Goal: Task Accomplishment & Management: Manage account settings

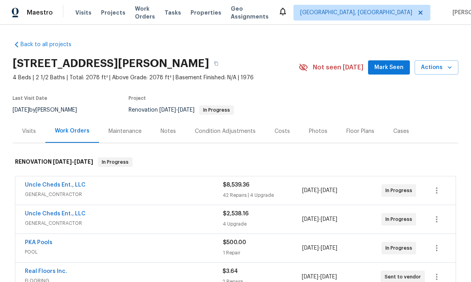
click at [32, 186] on link "Uncle Cheds Ent., LLC" at bounding box center [55, 185] width 61 height 6
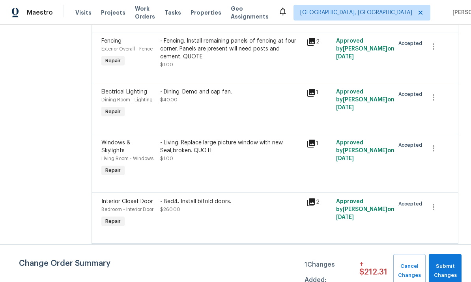
scroll to position [774, 0]
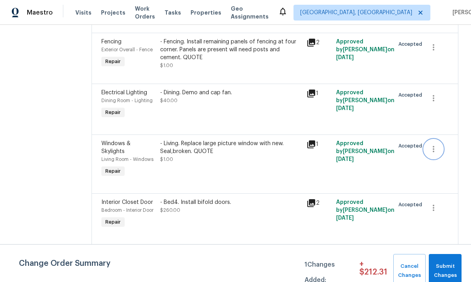
click at [329, 149] on button "button" at bounding box center [433, 149] width 19 height 19
click at [329, 147] on li "Cancel" at bounding box center [439, 147] width 30 height 13
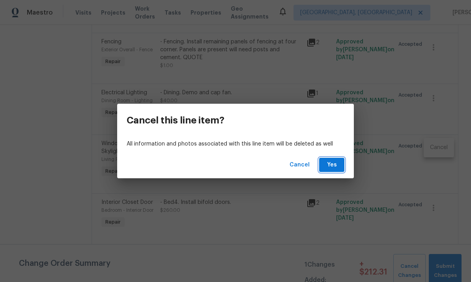
click at [329, 168] on button "Yes" at bounding box center [331, 165] width 25 height 15
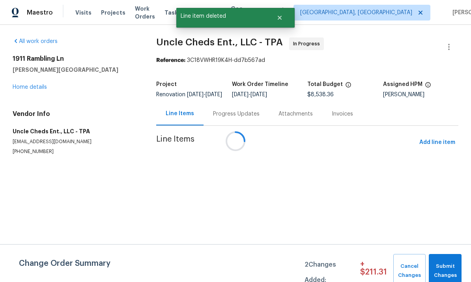
scroll to position [0, 0]
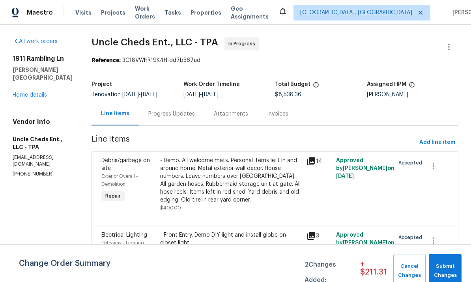
click at [33, 92] on link "Home details" at bounding box center [30, 95] width 34 height 6
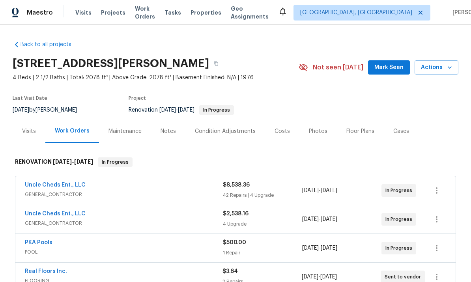
click at [245, 213] on span "$2,538.16" at bounding box center [236, 214] width 26 height 6
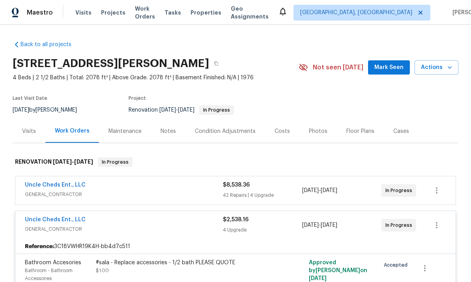
click at [184, 189] on div "Uncle Cheds Ent., LLC" at bounding box center [124, 185] width 198 height 9
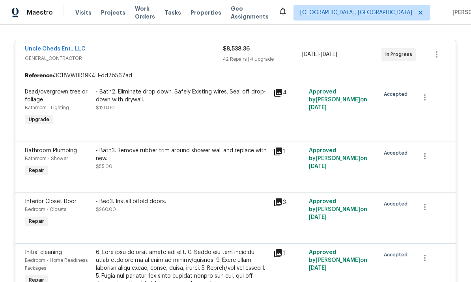
scroll to position [149, 0]
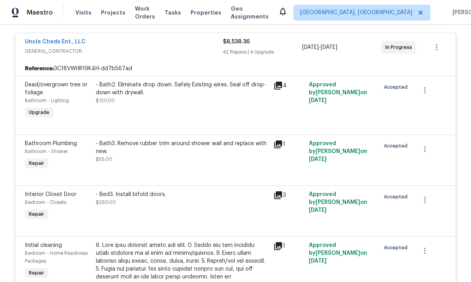
click at [154, 101] on div "- Bath2. Eliminate drop down. Safely Existing wires. Seal off drop-down with dr…" at bounding box center [182, 93] width 173 height 24
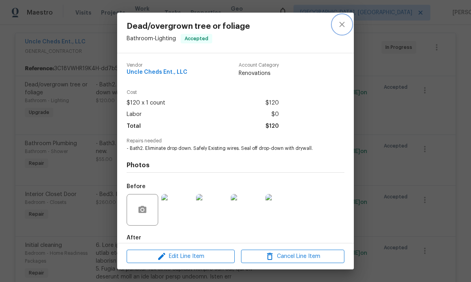
click at [329, 26] on button "close" at bounding box center [342, 24] width 19 height 19
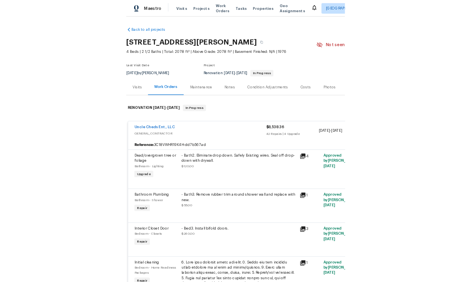
scroll to position [0, 0]
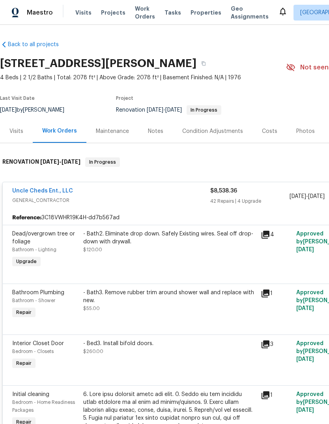
click at [26, 42] on link "Back to all projects" at bounding box center [38, 45] width 76 height 8
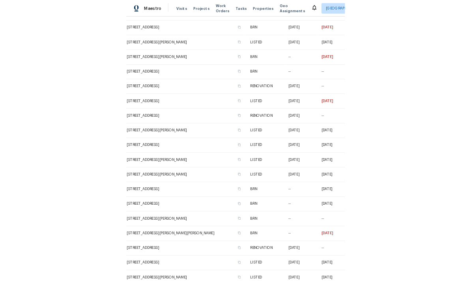
scroll to position [249, 0]
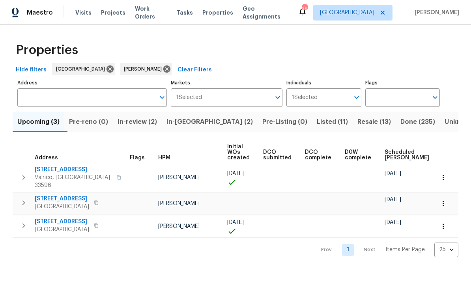
click at [186, 121] on span "In-[GEOGRAPHIC_DATA] (2)" at bounding box center [210, 121] width 86 height 11
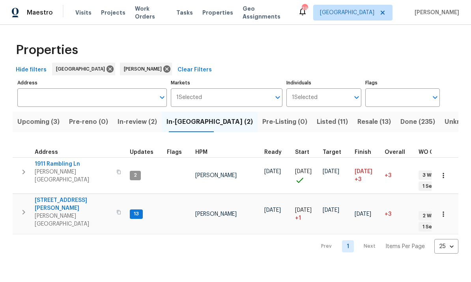
click at [56, 163] on span "1911 Rambling Ln" at bounding box center [73, 164] width 77 height 8
click at [54, 168] on span "1911 Rambling Ln" at bounding box center [73, 164] width 77 height 8
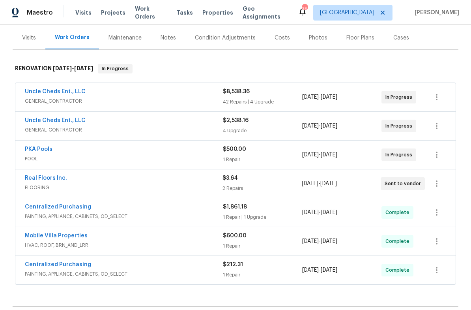
scroll to position [94, 0]
click at [34, 91] on link "Uncle Cheds Ent., LLC" at bounding box center [55, 91] width 61 height 6
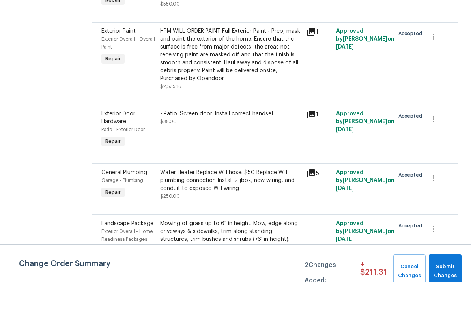
scroll to position [19, 0]
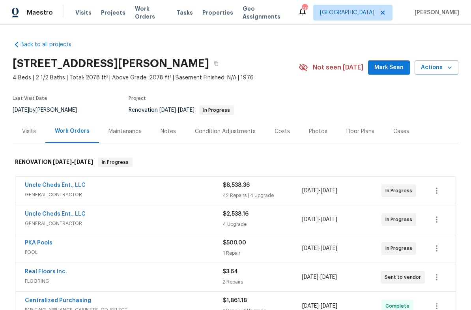
click at [46, 212] on link "Uncle Cheds Ent., LLC" at bounding box center [55, 214] width 61 height 6
click at [30, 184] on link "Uncle Cheds Ent., LLC" at bounding box center [55, 185] width 61 height 6
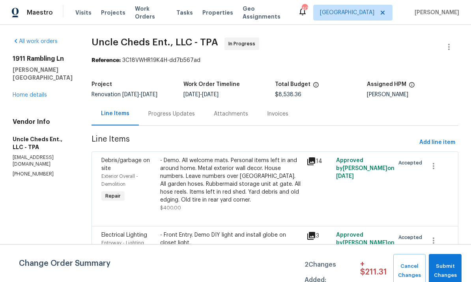
click at [26, 92] on link "Home details" at bounding box center [30, 95] width 34 height 6
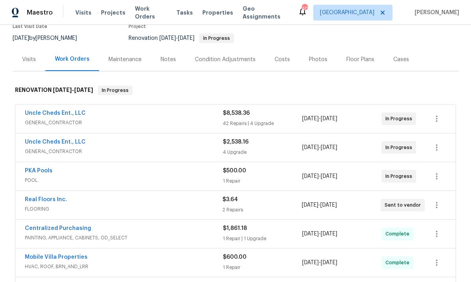
scroll to position [73, 0]
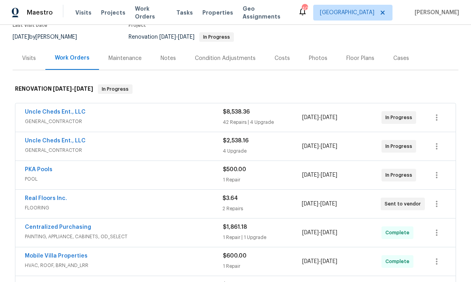
click at [38, 143] on link "Uncle Cheds Ent., LLC" at bounding box center [55, 141] width 61 height 6
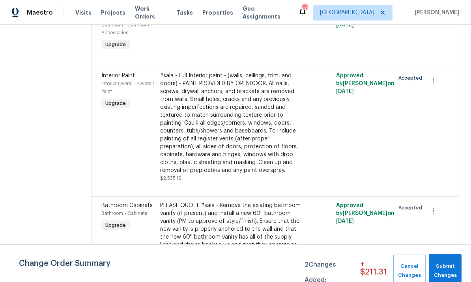
scroll to position [218, 0]
click at [458, 268] on button "Submit Changes" at bounding box center [445, 271] width 33 height 34
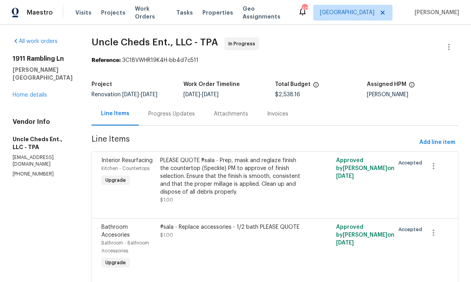
scroll to position [0, 0]
